Goal: Information Seeking & Learning: Learn about a topic

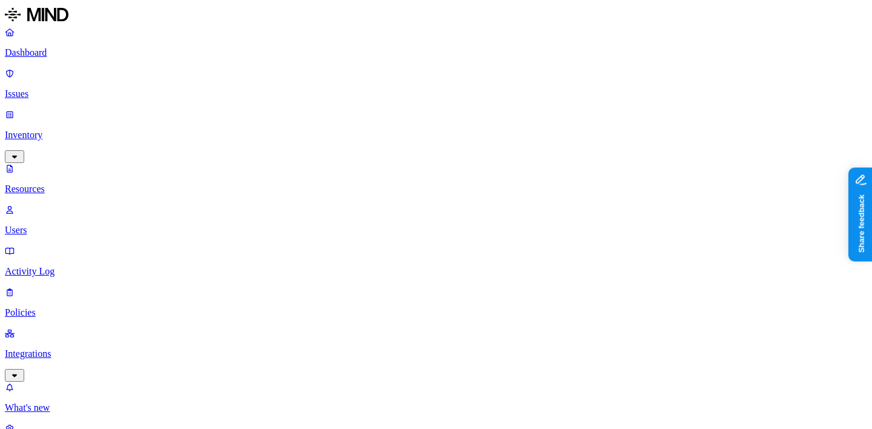
drag, startPoint x: 298, startPoint y: 85, endPoint x: 425, endPoint y: 83, distance: 127.2
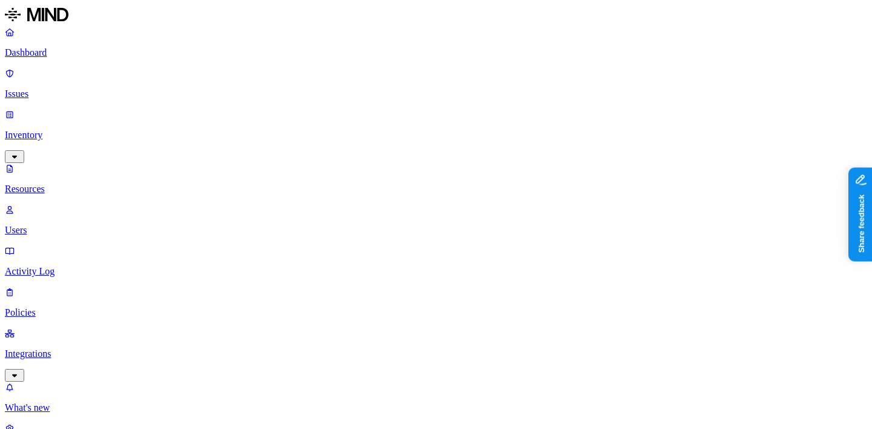
click at [106, 267] on nav "Dashboard Issues Inventory Resources Users Activity Log Policies Integrations W…" at bounding box center [436, 241] width 863 height 428
type input "medi"
click at [619, 84] on label "Medical Record Number" at bounding box center [627, 78] width 96 height 10
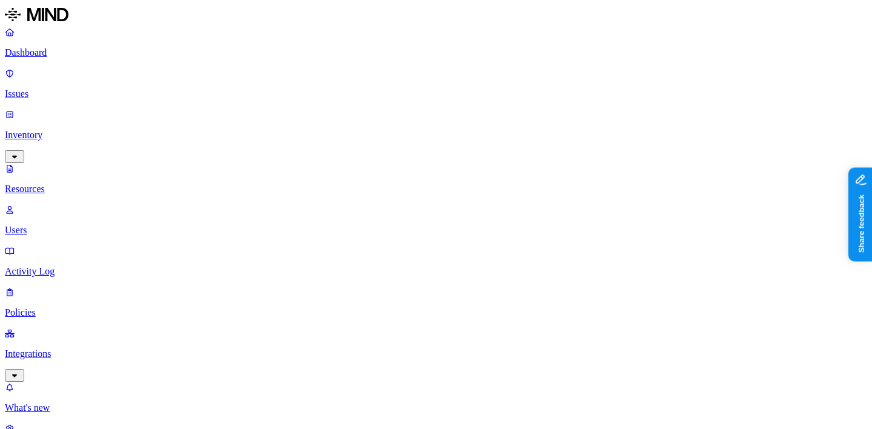
click at [131, 307] on nav "Dashboard Issues Inventory Resources Users Activity Log Policies Integrations W…" at bounding box center [436, 241] width 863 height 428
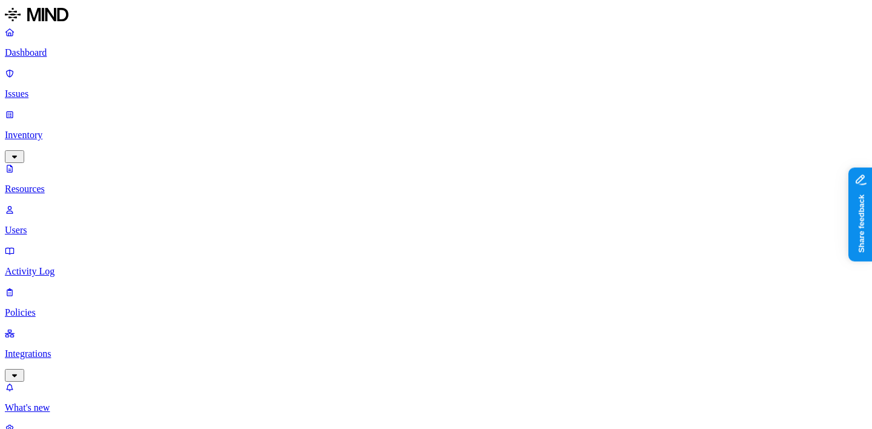
scroll to position [35, 0]
click at [109, 305] on nav "Dashboard Issues Inventory Resources Users Activity Log Policies Integrations W…" at bounding box center [436, 241] width 863 height 428
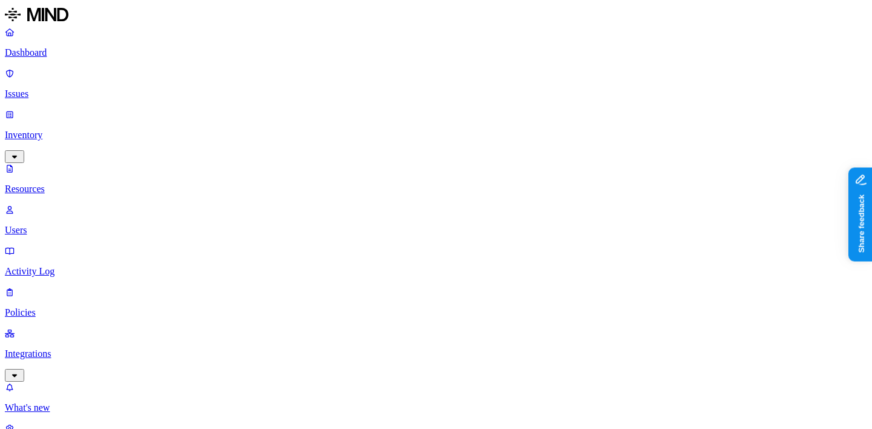
click at [82, 55] on p "Dashboard" at bounding box center [436, 52] width 863 height 11
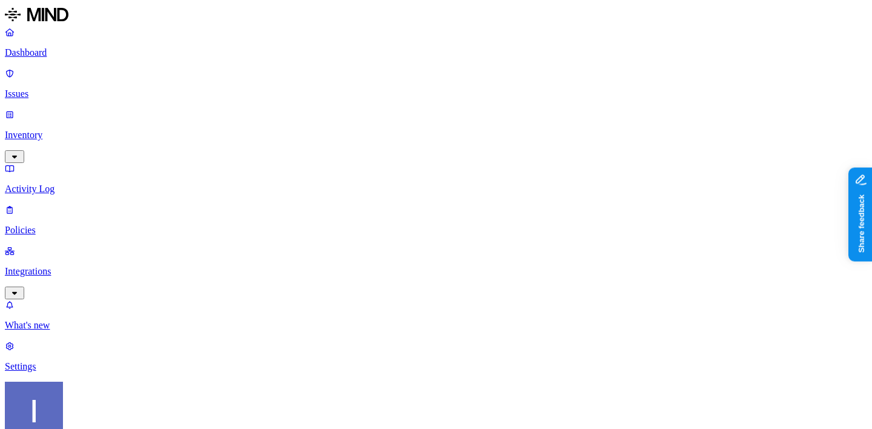
click at [56, 225] on p "Policies" at bounding box center [436, 230] width 863 height 11
click at [62, 184] on p "Activity Log" at bounding box center [436, 189] width 863 height 11
click at [62, 225] on p "Policies" at bounding box center [436, 230] width 863 height 11
click at [62, 266] on p "Integrations" at bounding box center [436, 271] width 863 height 11
click at [79, 225] on p "Policies" at bounding box center [436, 230] width 863 height 11
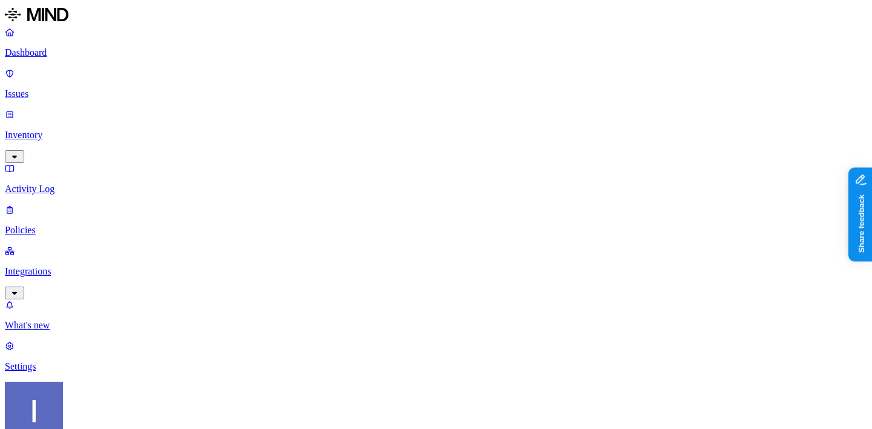
click at [65, 88] on p "Issues" at bounding box center [436, 93] width 863 height 11
drag, startPoint x: 45, startPoint y: 62, endPoint x: 150, endPoint y: 72, distance: 105.9
click at [45, 58] on link "Dashboard" at bounding box center [436, 43] width 863 height 32
